Goal: Complete application form

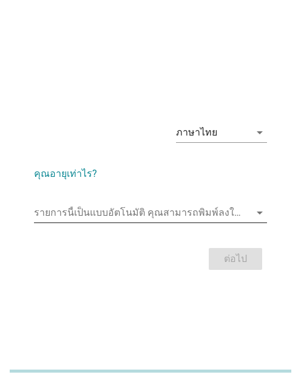
click at [98, 217] on input "รายการนี้เป็นแบบอัตโนมัติ คุณสามารถพิมพ์ลงในรายการนี้" at bounding box center [142, 212] width 216 height 19
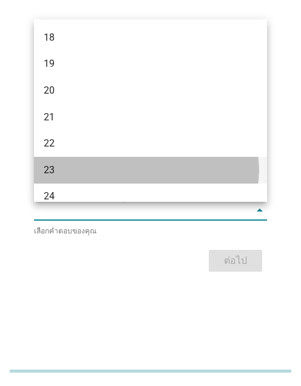
click at [75, 170] on div "23" at bounding box center [142, 170] width 196 height 15
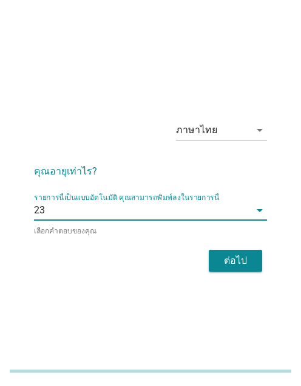
drag, startPoint x: 224, startPoint y: 256, endPoint x: 232, endPoint y: 190, distance: 66.0
click at [225, 253] on div "ต่อไป" at bounding box center [236, 260] width 34 height 15
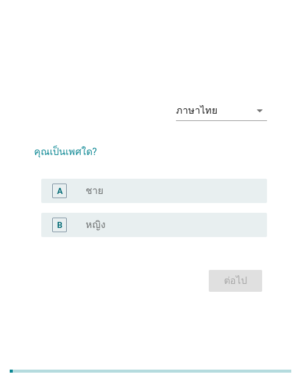
click at [120, 222] on div "radio_button_unchecked หญิง" at bounding box center [167, 225] width 162 height 12
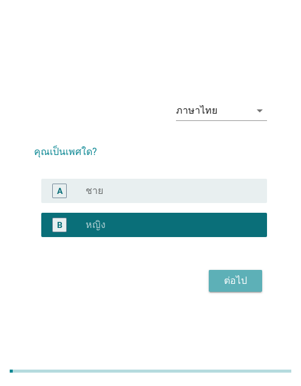
drag, startPoint x: 244, startPoint y: 289, endPoint x: 10, endPoint y: 240, distance: 239.7
click at [242, 289] on button "ต่อไป" at bounding box center [235, 281] width 53 height 22
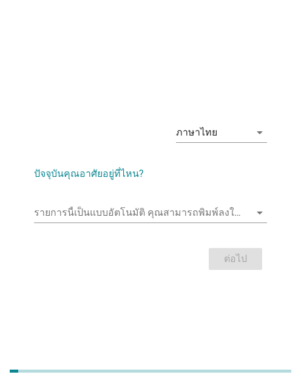
click at [87, 199] on div "รายการนี้เป็นแบบอัตโนมัติ [PERSON_NAME]พิมพ์ลงในรายการนี้ arrow_drop_down" at bounding box center [150, 215] width 233 height 39
click at [83, 213] on input "รายการนี้เป็นแบบอัตโนมัติ คุณสามารถพิมพ์ลงในรายการนี้" at bounding box center [142, 212] width 216 height 19
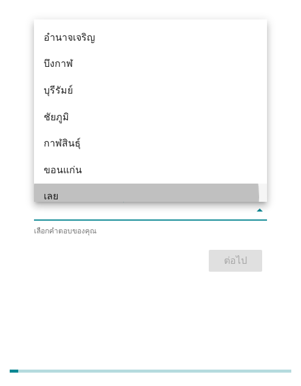
click at [52, 191] on div "เลย" at bounding box center [142, 196] width 196 height 15
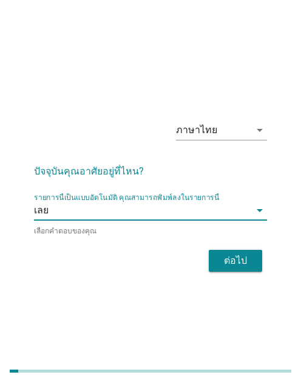
drag, startPoint x: 227, startPoint y: 257, endPoint x: 308, endPoint y: 245, distance: 81.7
click at [228, 257] on div "ต่อไป" at bounding box center [236, 260] width 34 height 15
